Goal: Task Accomplishment & Management: Use online tool/utility

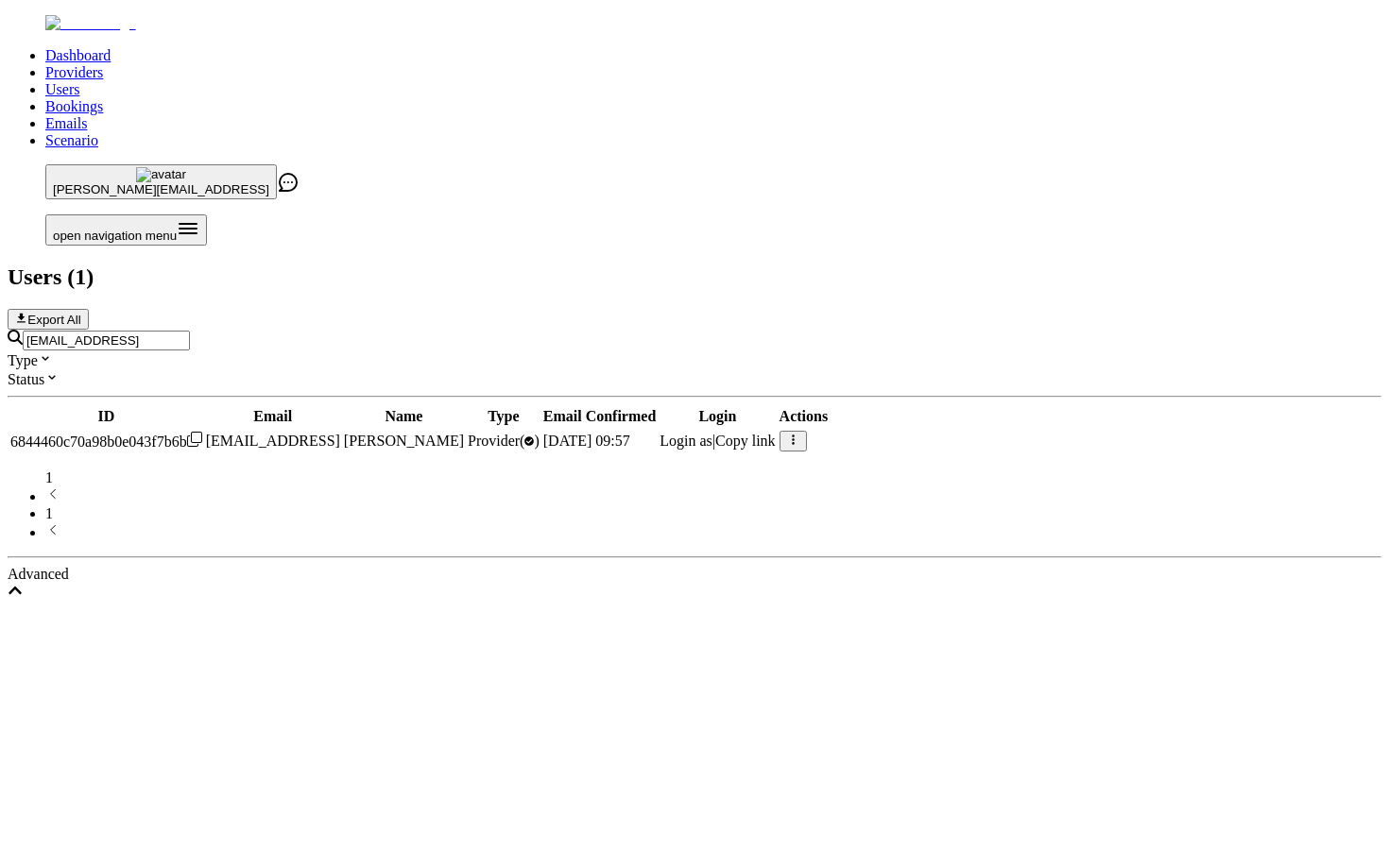
click at [672, 330] on div "[EMAIL_ADDRESS]" at bounding box center [694, 340] width 1374 height 21
click at [666, 330] on div "[EMAIL_ADDRESS]" at bounding box center [694, 340] width 1374 height 21
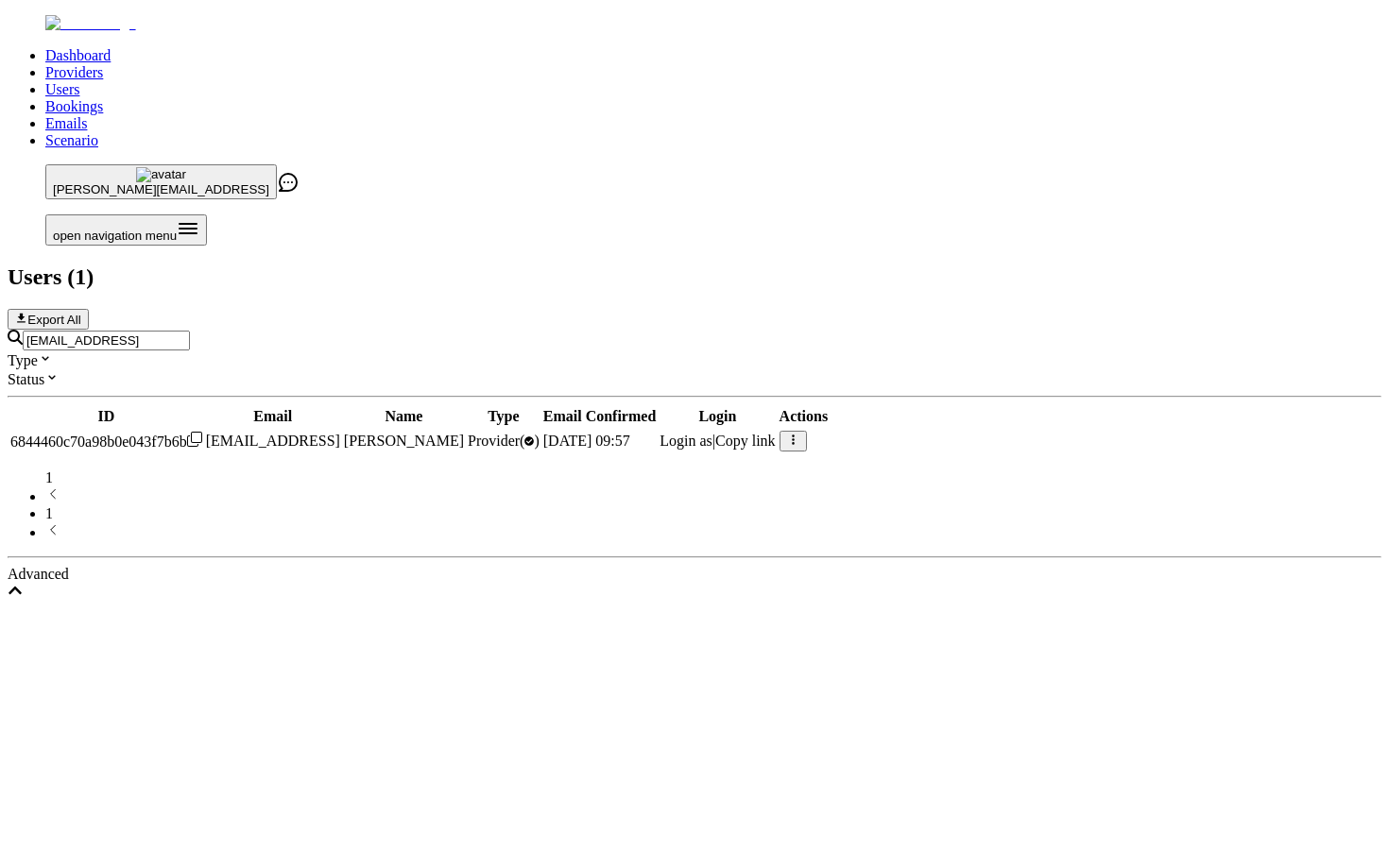
click at [666, 330] on div "[EMAIL_ADDRESS]" at bounding box center [694, 340] width 1374 height 21
click at [190, 331] on input "[EMAIL_ADDRESS]" at bounding box center [106, 340] width 167 height 20
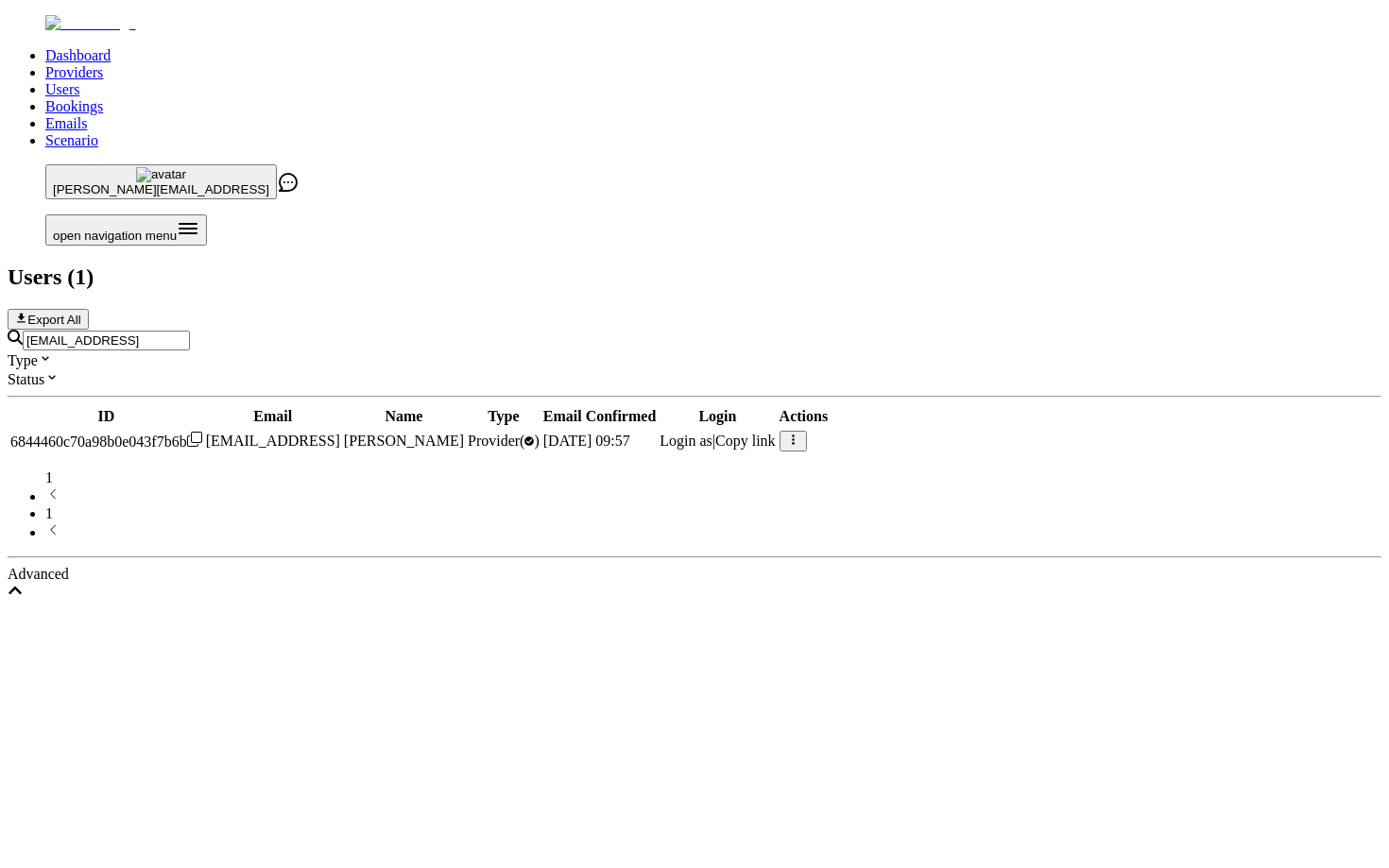
click at [190, 331] on input "[EMAIL_ADDRESS]" at bounding box center [106, 340] width 167 height 20
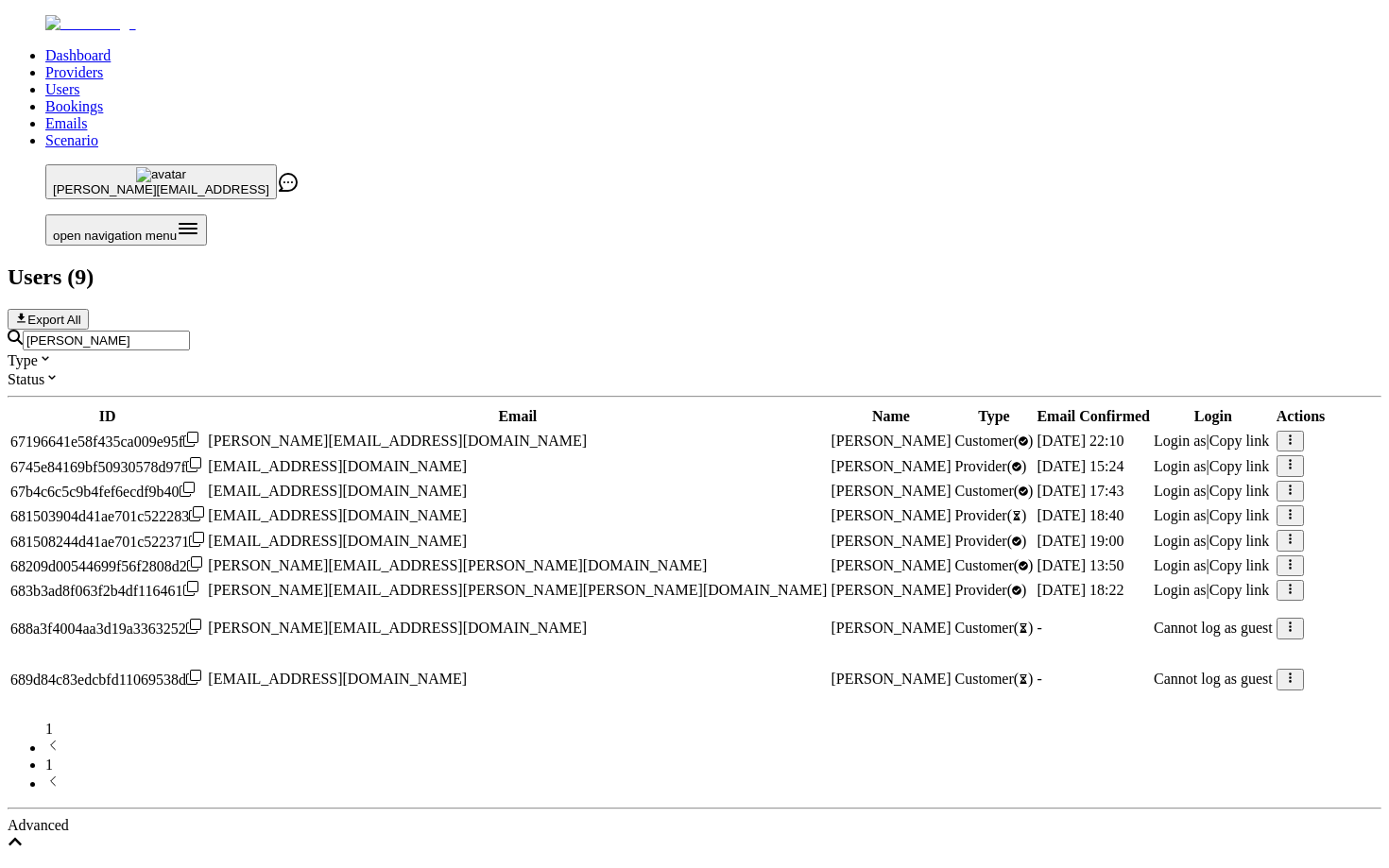
click at [1154, 597] on span "Login as" at bounding box center [1180, 590] width 53 height 16
click at [190, 331] on input "[PERSON_NAME]" at bounding box center [106, 340] width 167 height 20
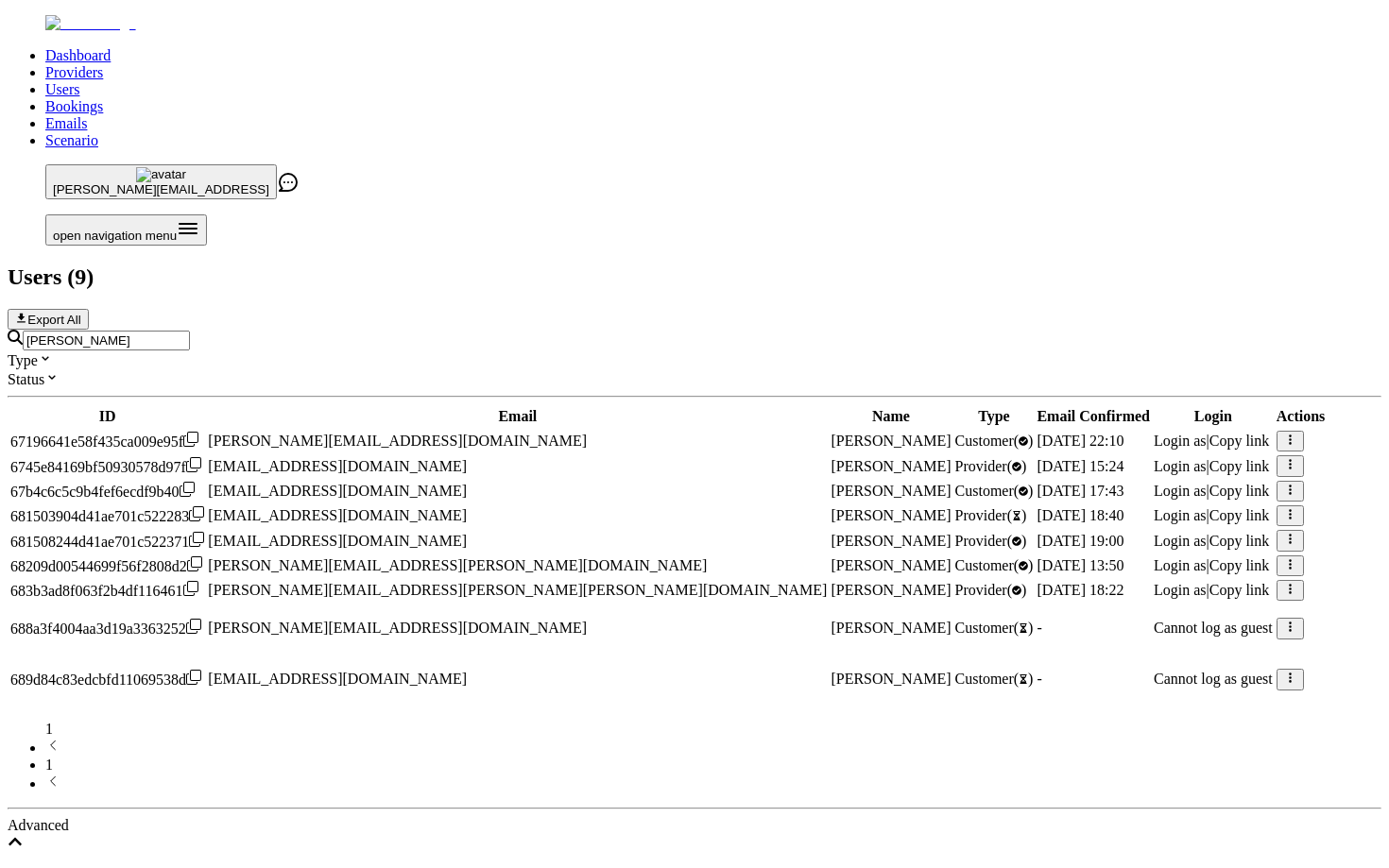
click at [190, 331] on input "[PERSON_NAME]" at bounding box center [106, 340] width 167 height 20
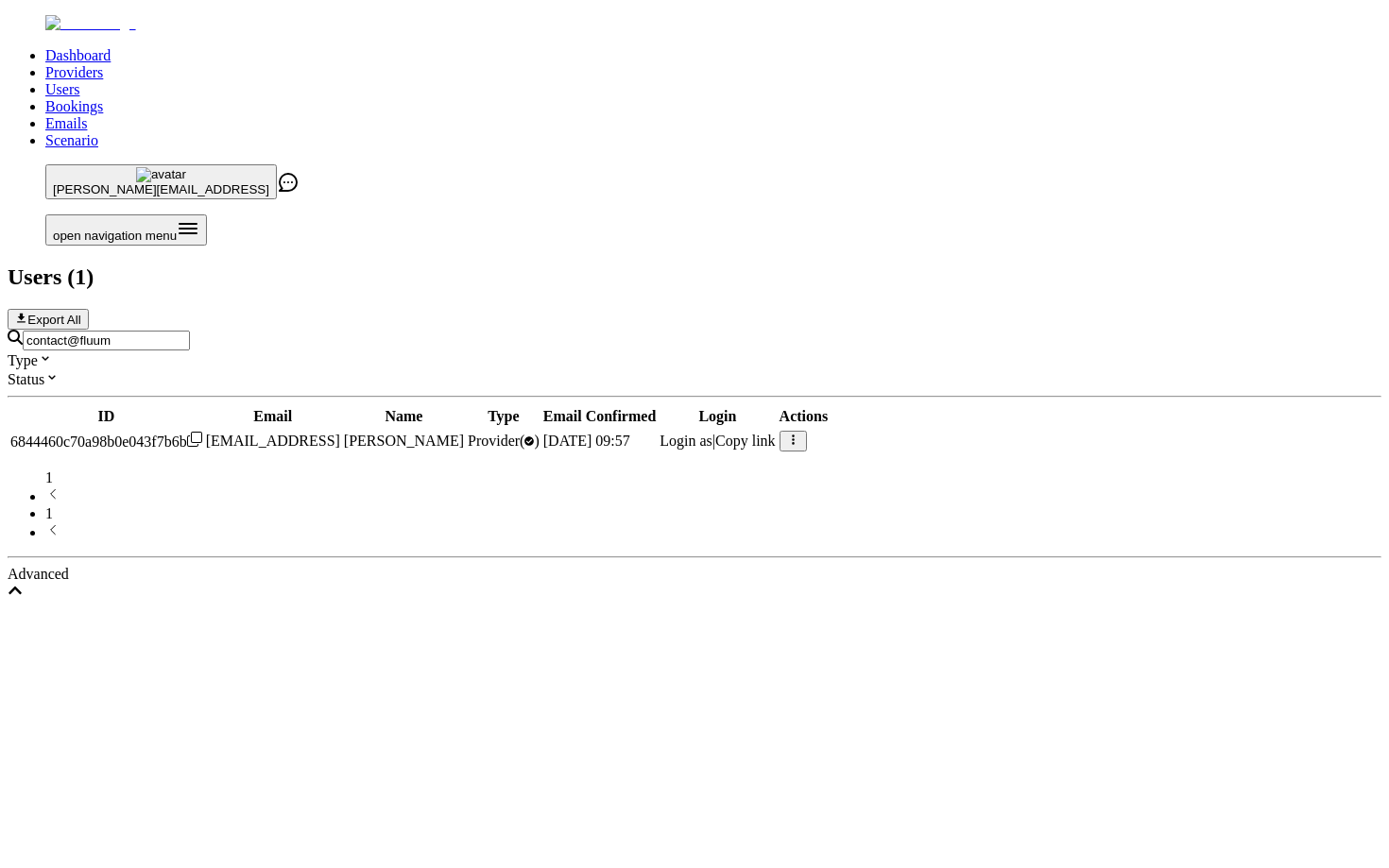
type input "contact@fluum"
click at [776, 430] on td "Login as | Copy link" at bounding box center [717, 441] width 117 height 23
click at [712, 433] on span "Login as" at bounding box center [686, 440] width 53 height 16
